Goal: Task Accomplishment & Management: Manage account settings

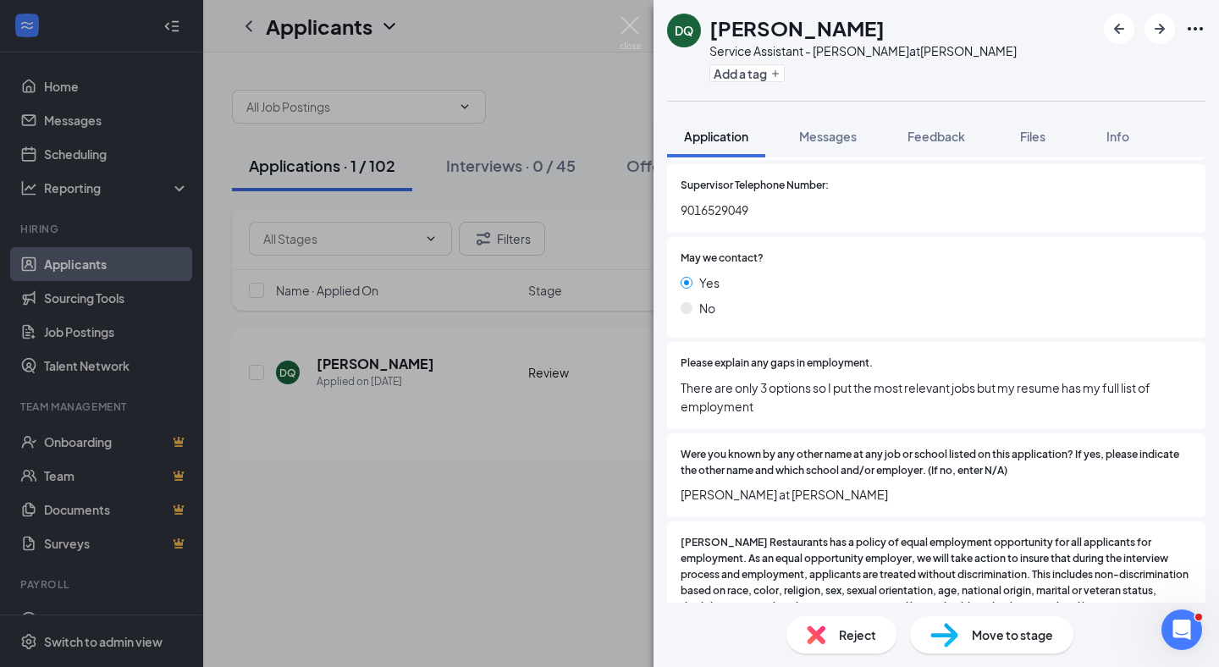
scroll to position [3921, 0]
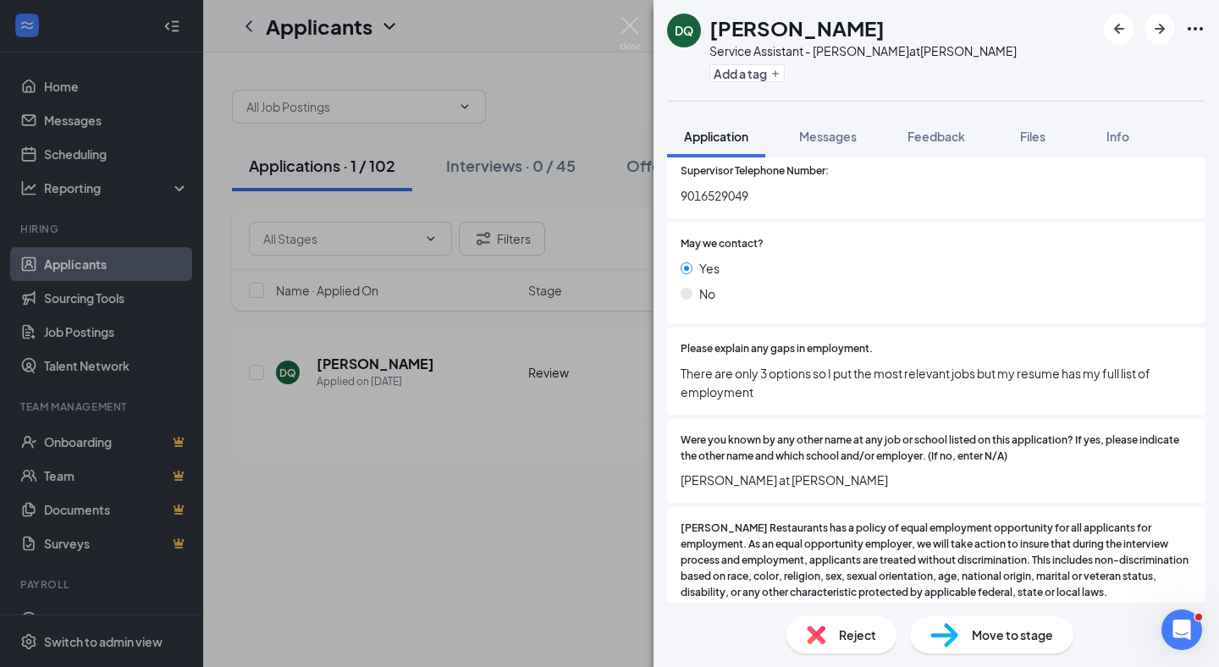
click at [968, 637] on div "Move to stage" at bounding box center [991, 634] width 163 height 37
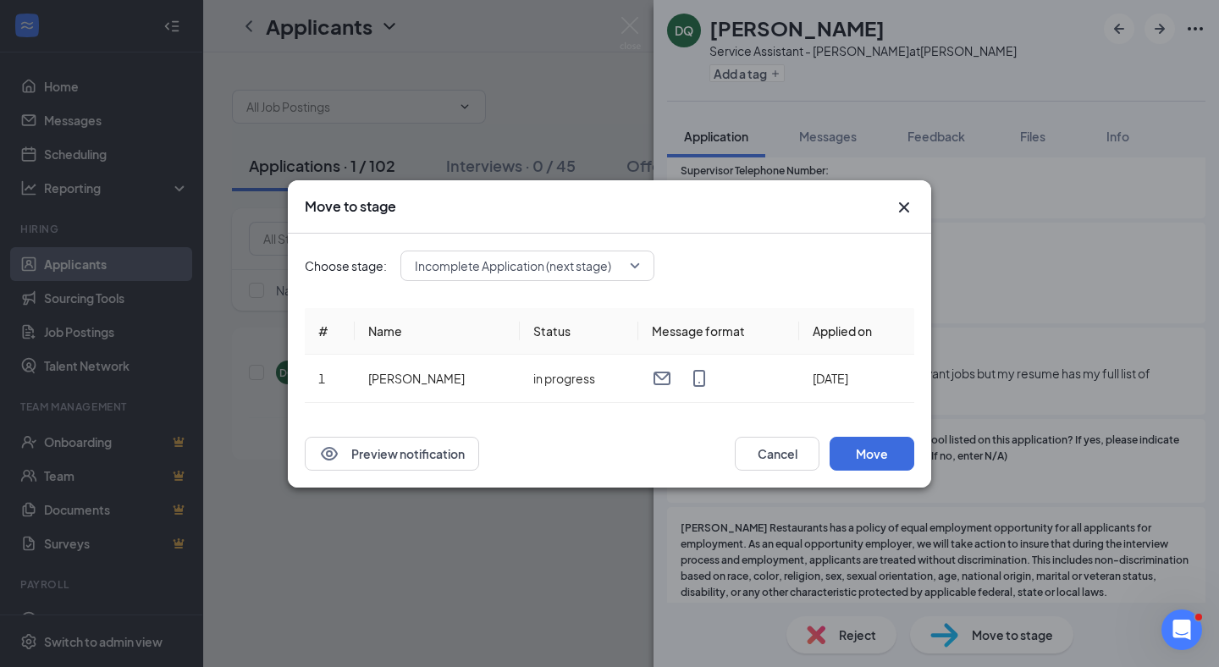
click at [501, 267] on span "Incomplete Application (next stage)" at bounding box center [513, 265] width 196 height 25
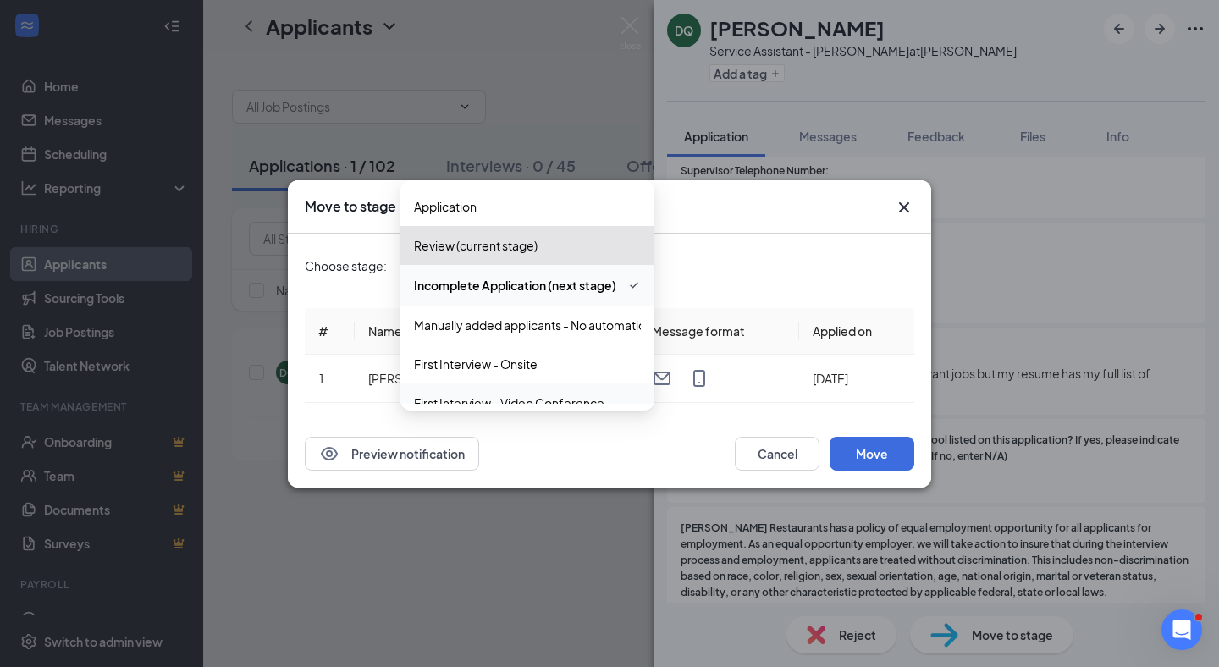
click at [494, 389] on div "First Interview - Video Conference" at bounding box center [527, 402] width 254 height 39
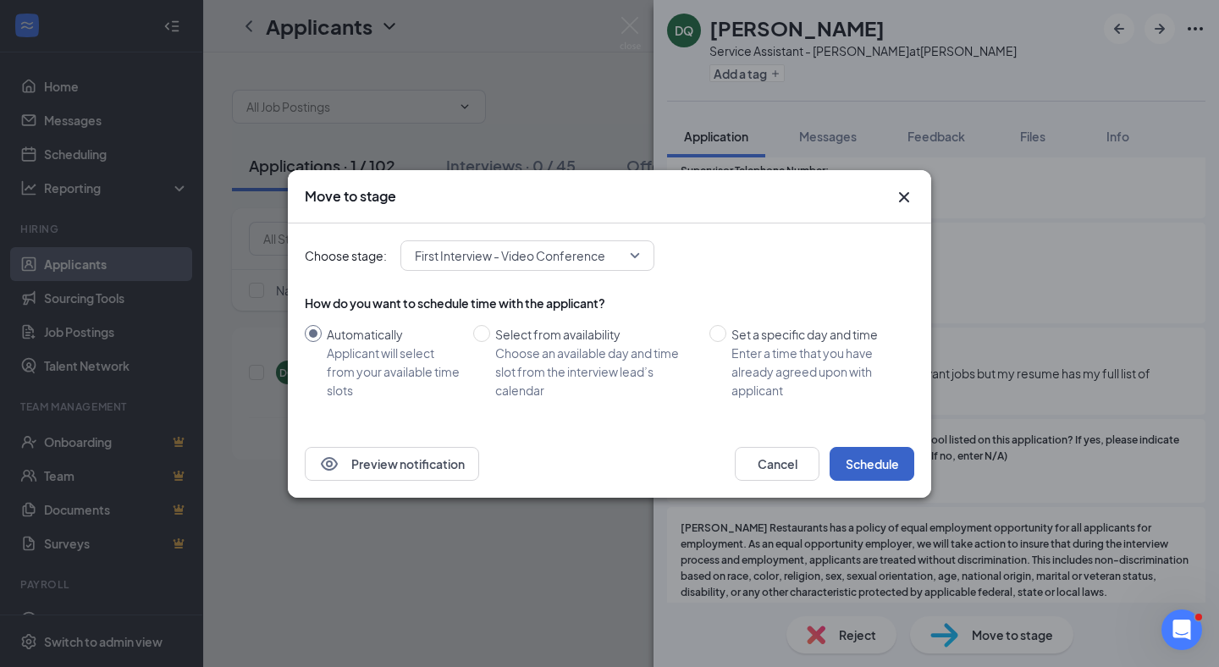
click at [885, 457] on button "Schedule" at bounding box center [872, 464] width 85 height 34
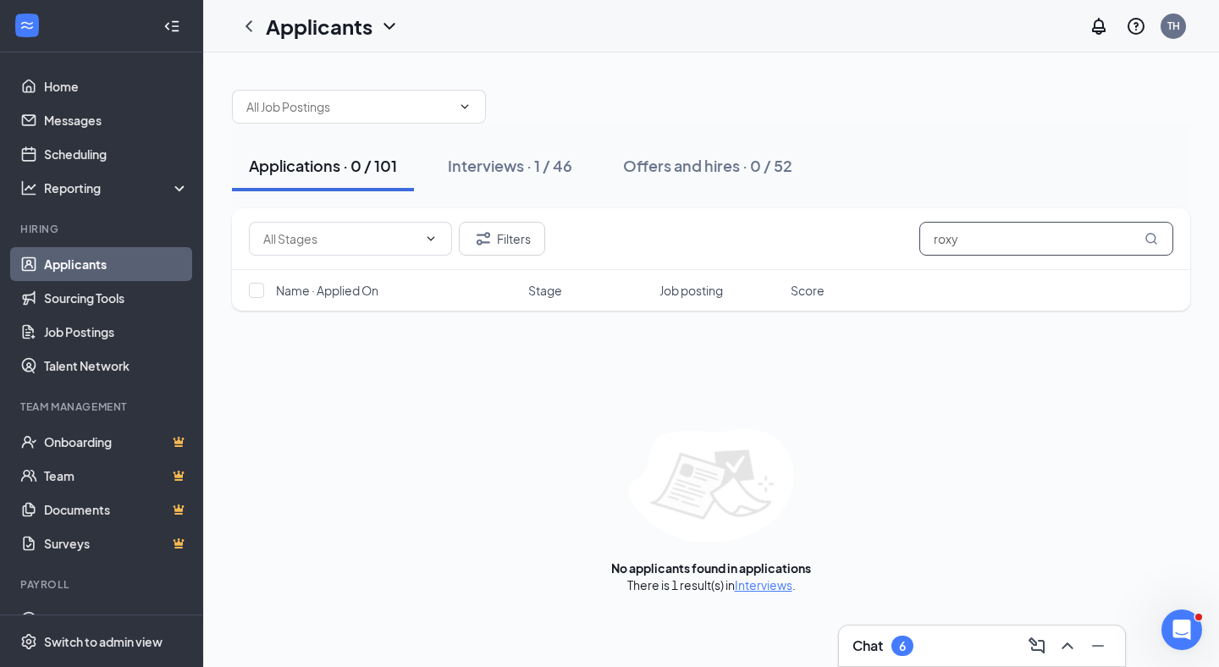
click at [991, 240] on input "roxy" at bounding box center [1046, 239] width 254 height 34
type input "noe"
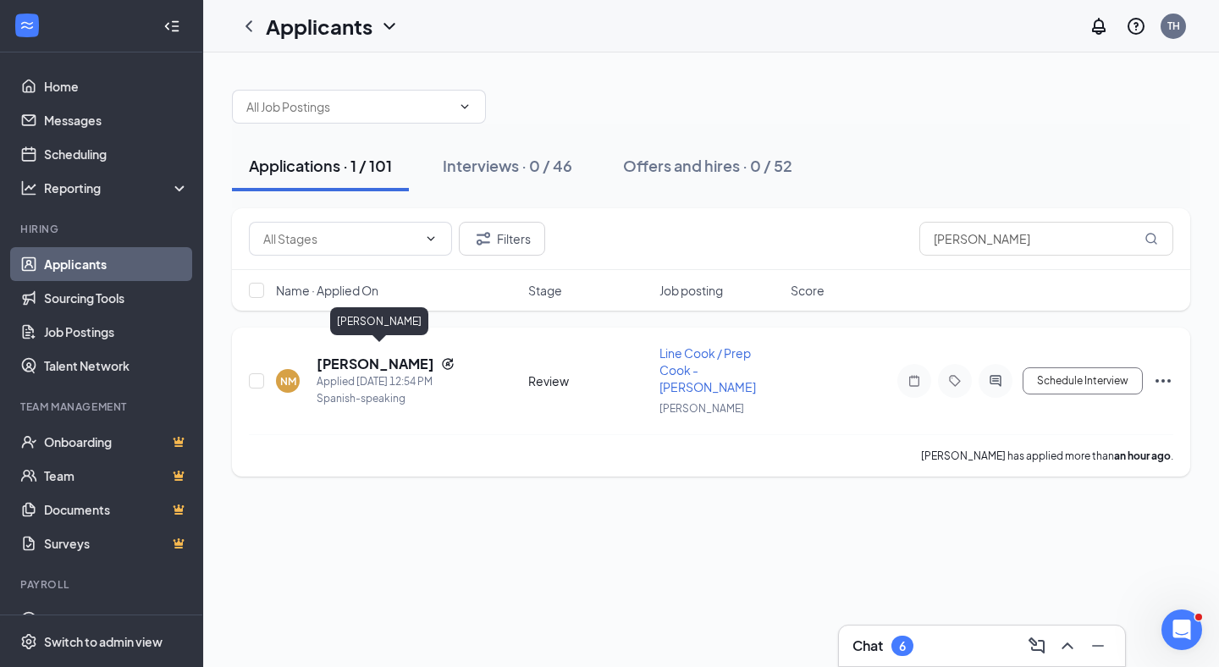
click at [411, 355] on h5 "Noe Martínez Sanchez" at bounding box center [376, 364] width 118 height 19
